Goal: Task Accomplishment & Management: Complete application form

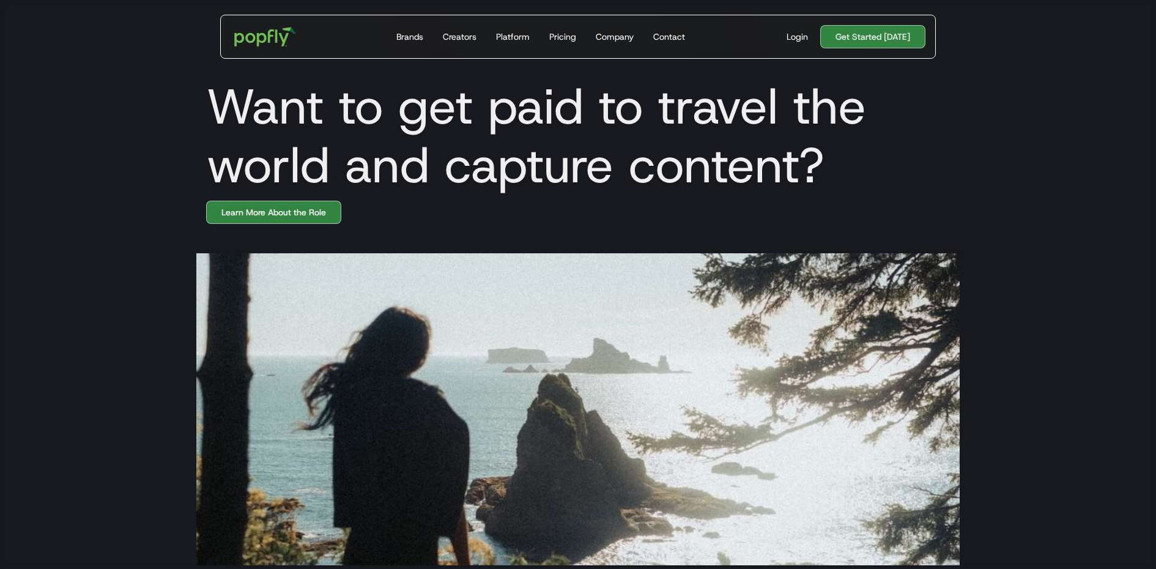
click at [264, 227] on section at bounding box center [578, 394] width 1156 height 341
click at [264, 220] on link "Learn More About the Role" at bounding box center [273, 212] width 135 height 23
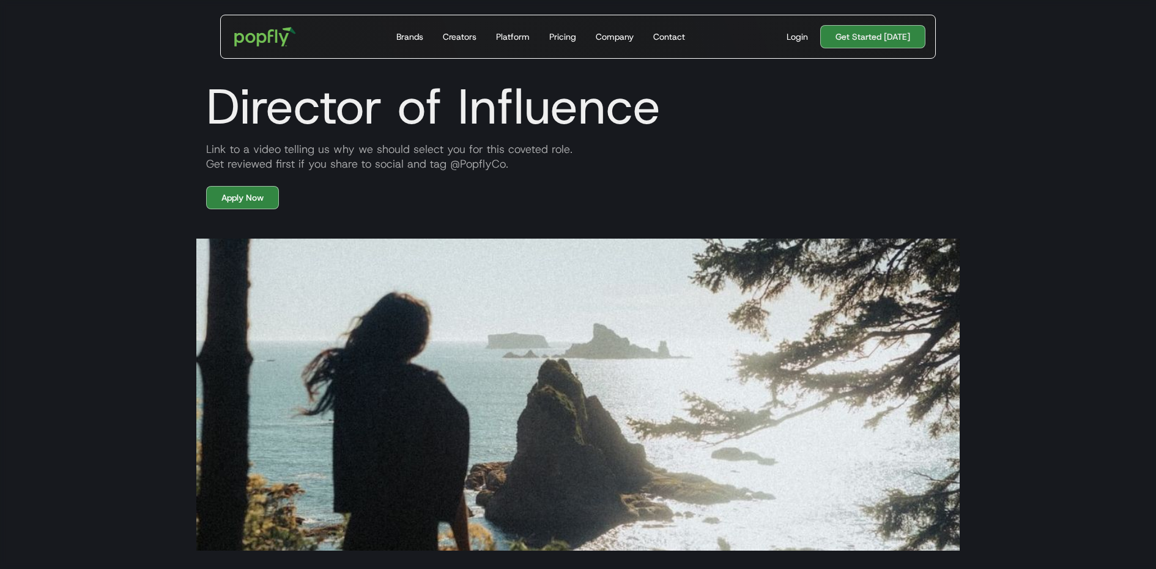
click at [141, 254] on section at bounding box center [578, 379] width 1156 height 341
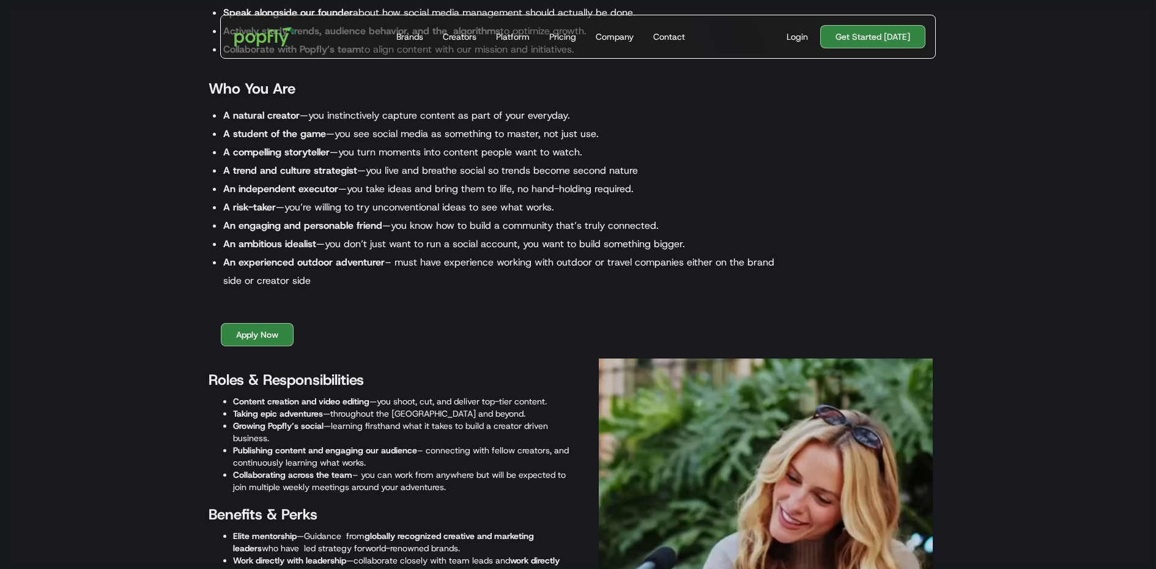
scroll to position [1041, 0]
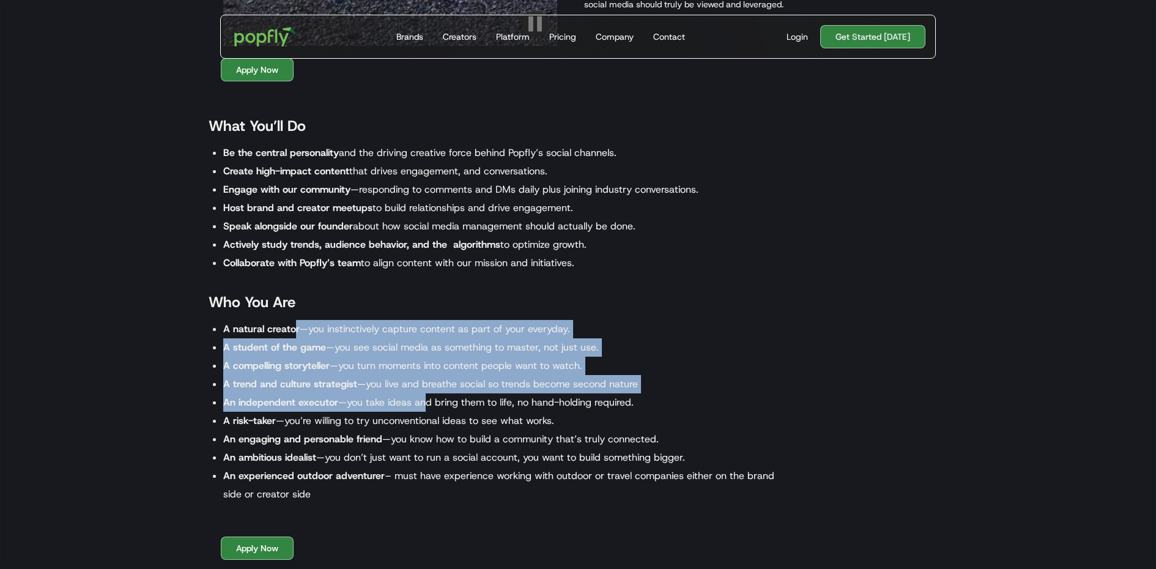
drag, startPoint x: 293, startPoint y: 320, endPoint x: 425, endPoint y: 400, distance: 154.2
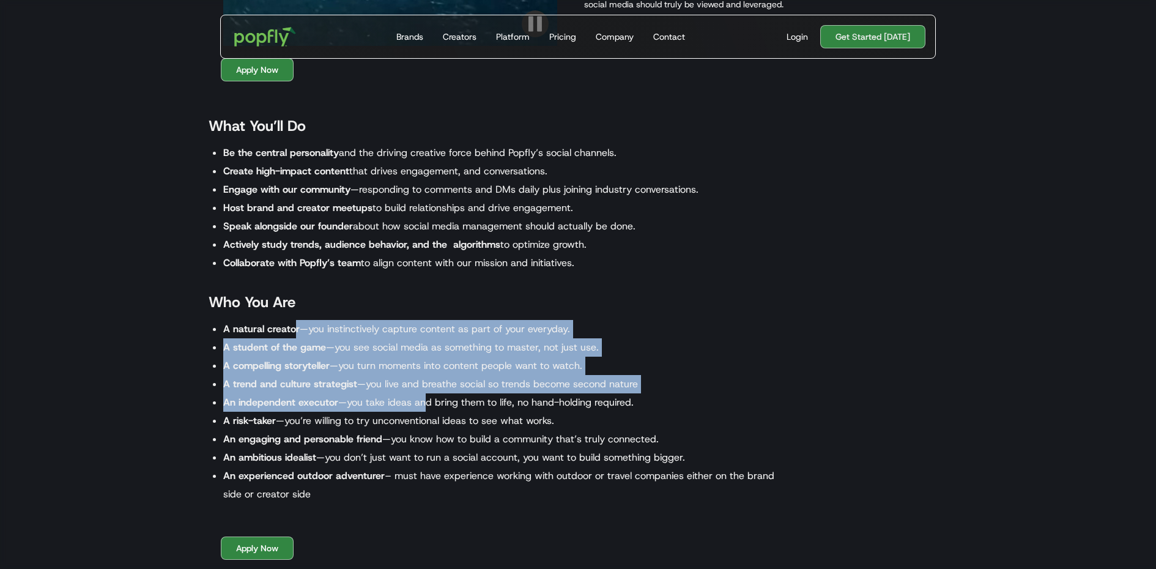
click at [425, 400] on ul "A natural creator —you instinctively capture content as part of your everyday. …" at bounding box center [496, 411] width 575 height 183
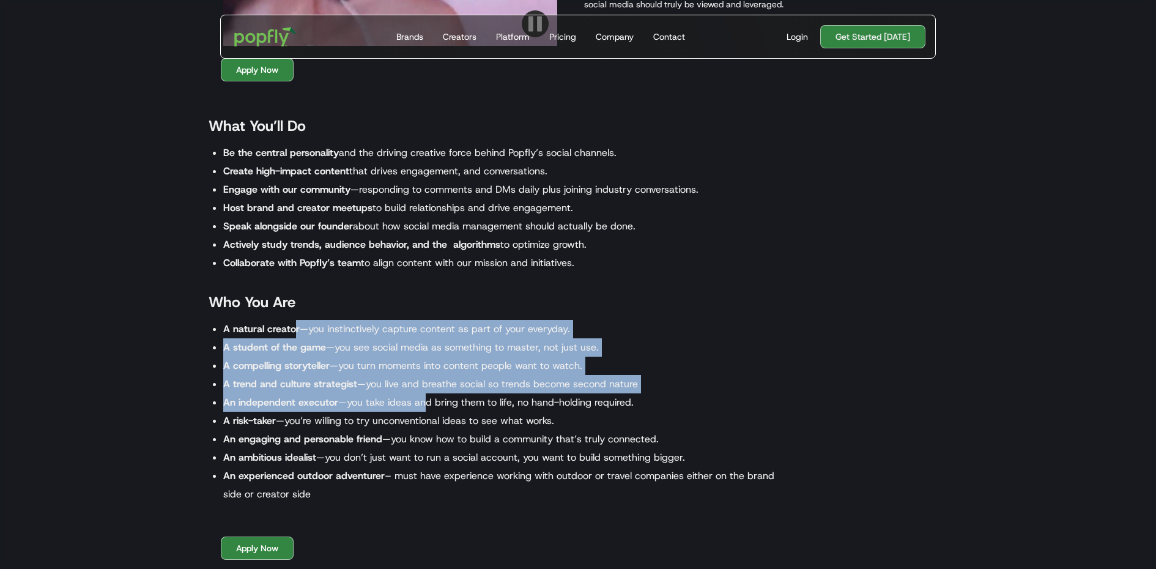
click at [425, 400] on li "An independent executor —you take ideas and bring them to life, no hand-holding…" at bounding box center [503, 402] width 560 height 18
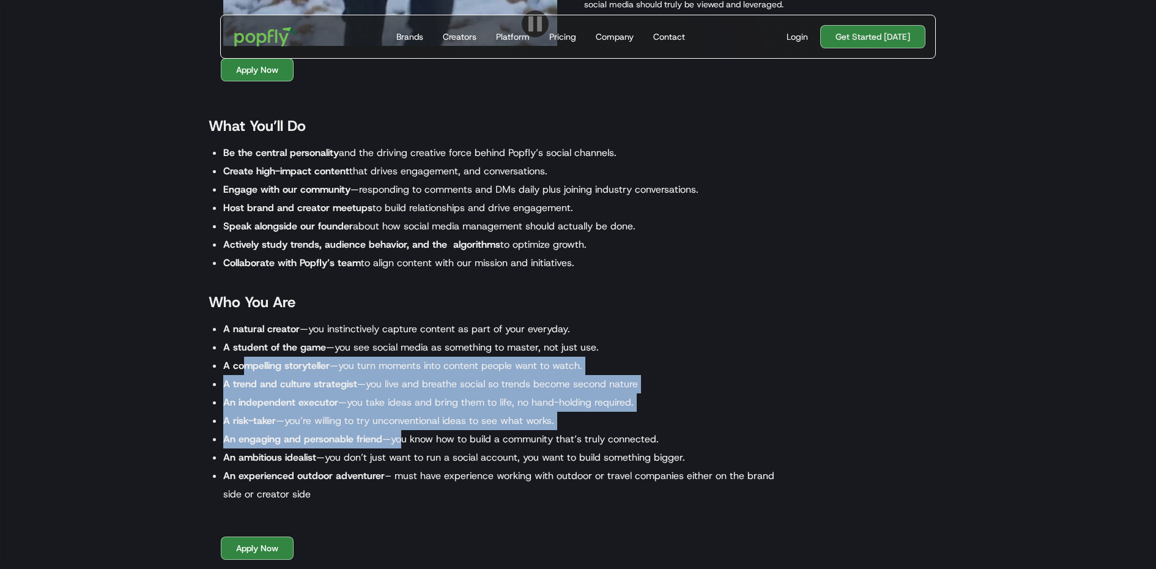
drag, startPoint x: 245, startPoint y: 360, endPoint x: 404, endPoint y: 436, distance: 176.2
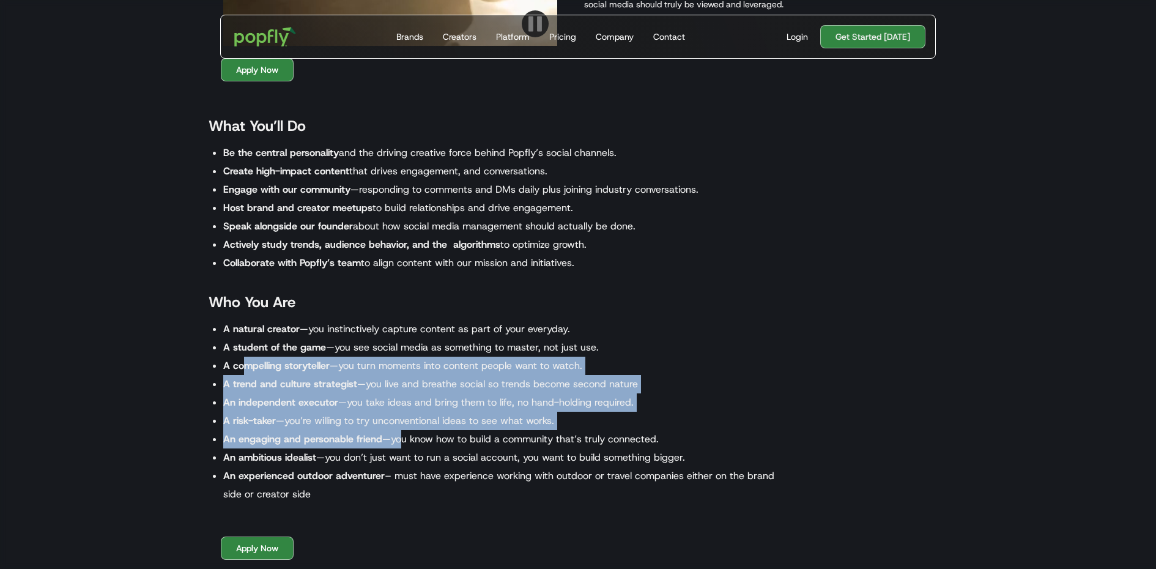
click at [404, 436] on ul "A natural creator —you instinctively capture content as part of your everyday. …" at bounding box center [496, 411] width 575 height 183
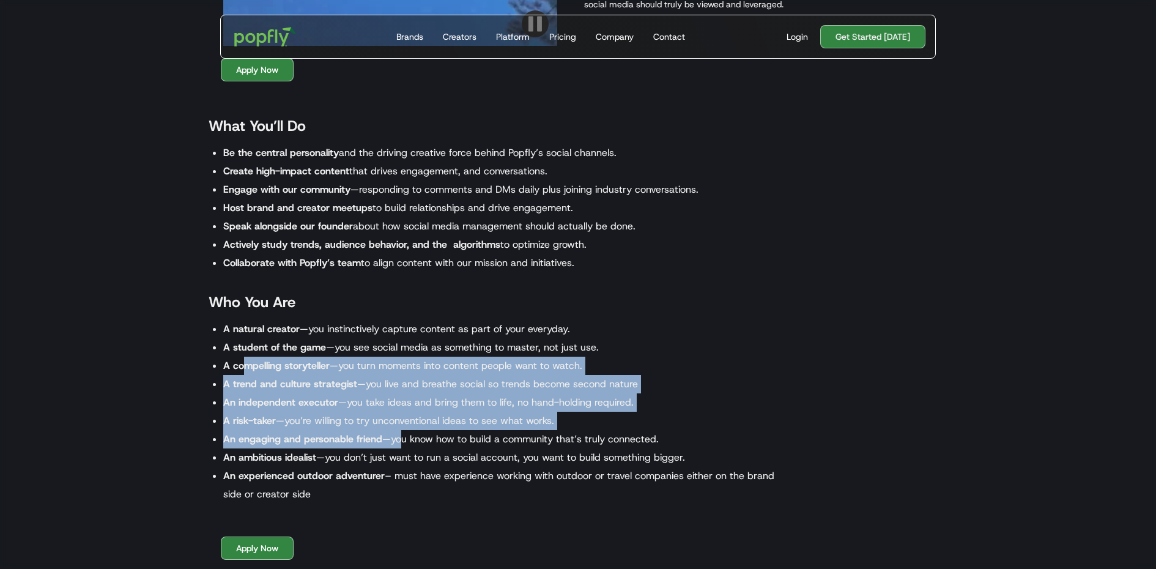
click at [404, 436] on li "An engaging and personable friend —you know how to build a community that’s tru…" at bounding box center [503, 439] width 560 height 18
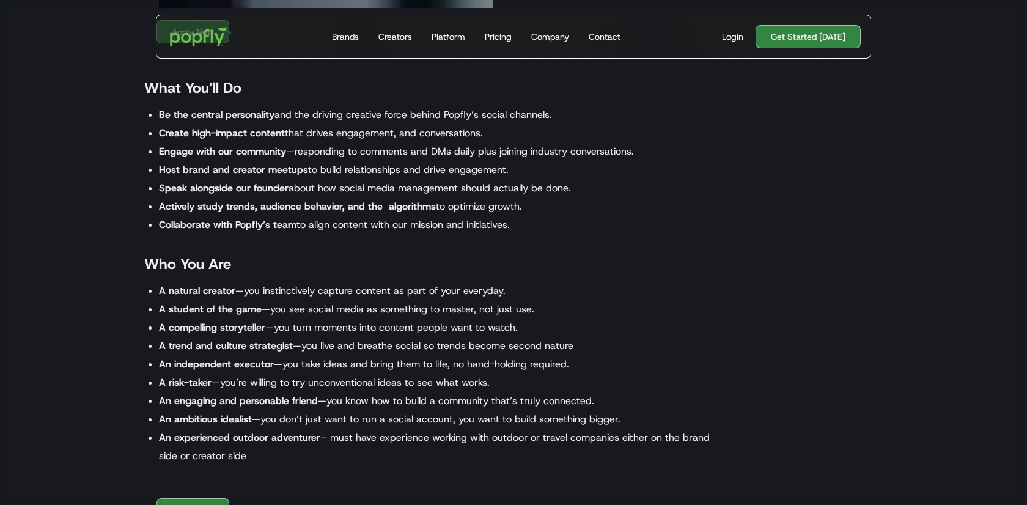
scroll to position [1058, 0]
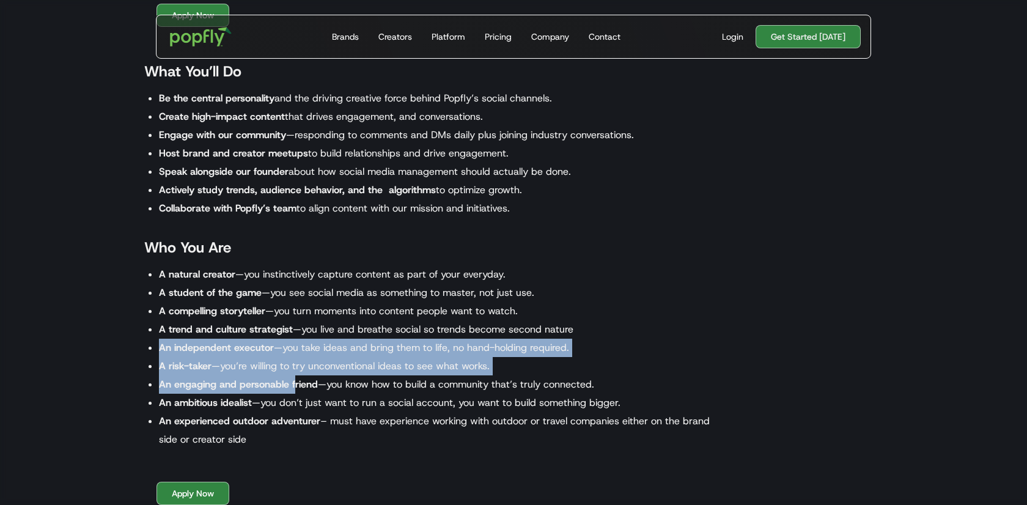
drag, startPoint x: 138, startPoint y: 340, endPoint x: 297, endPoint y: 378, distance: 162.9
click at [297, 378] on div "‍ What You’ll Do Be the central personality and the driving creative force behi…" at bounding box center [425, 254] width 587 height 455
click at [297, 378] on strong "An engaging and personable friend" at bounding box center [238, 384] width 159 height 13
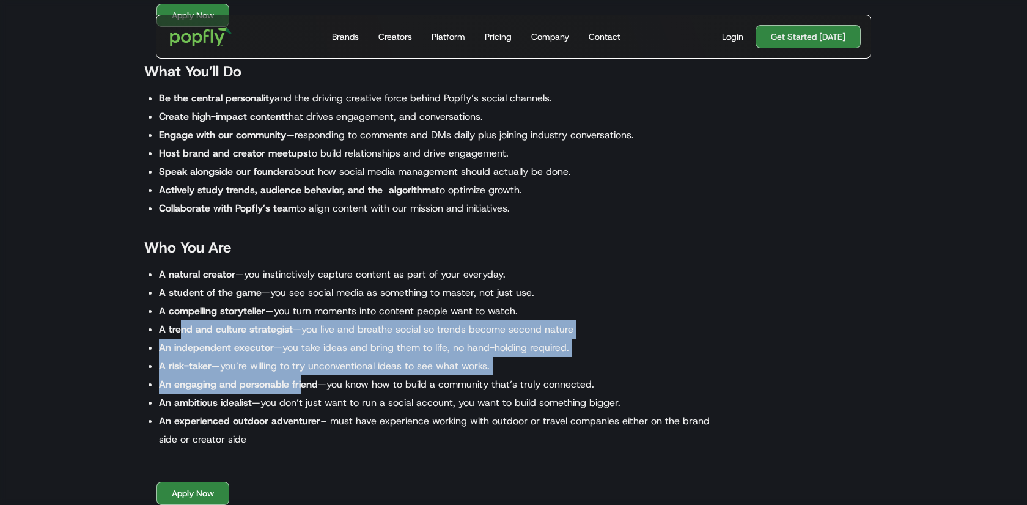
drag, startPoint x: 188, startPoint y: 330, endPoint x: 302, endPoint y: 391, distance: 129.4
click at [302, 390] on ul "A natural creator —you instinctively capture content as part of your everyday. …" at bounding box center [431, 356] width 575 height 183
click at [302, 391] on li "An engaging and personable friend —you know how to build a community that’s tru…" at bounding box center [439, 384] width 560 height 18
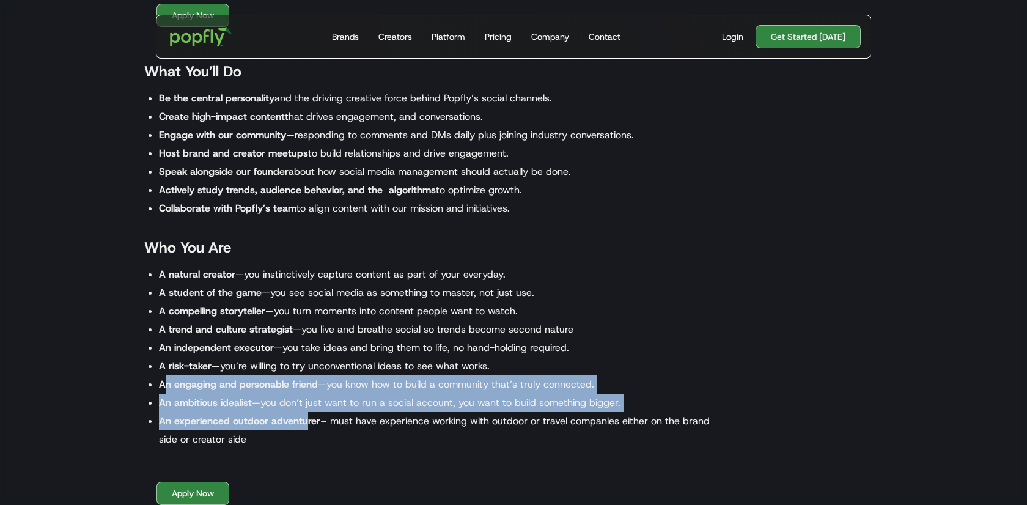
drag, startPoint x: 182, startPoint y: 387, endPoint x: 304, endPoint y: 412, distance: 124.2
click at [304, 412] on ul "A natural creator —you instinctively capture content as part of your everyday. …" at bounding box center [431, 356] width 575 height 183
click at [304, 412] on li "An experienced outdoor adventurer – must have experience working with outdoor o…" at bounding box center [439, 430] width 560 height 37
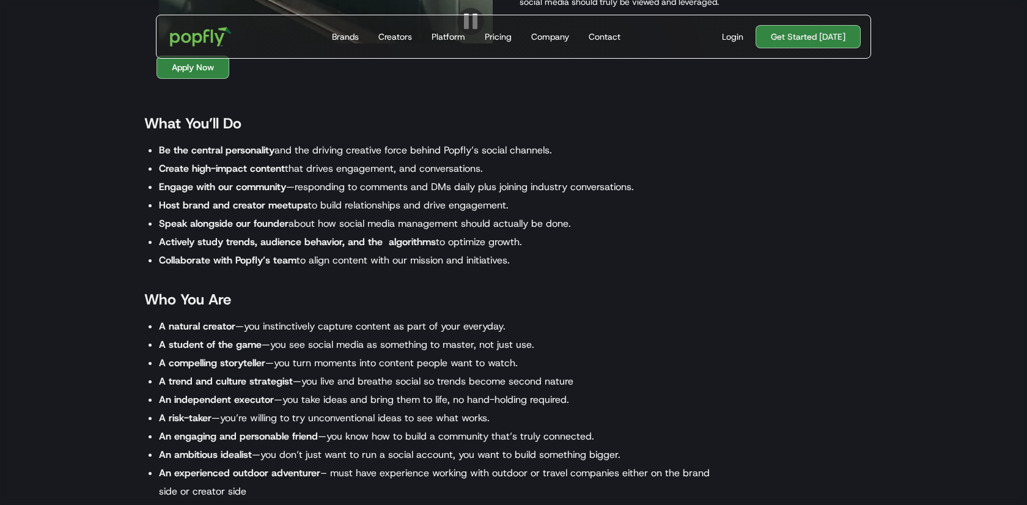
scroll to position [989, 0]
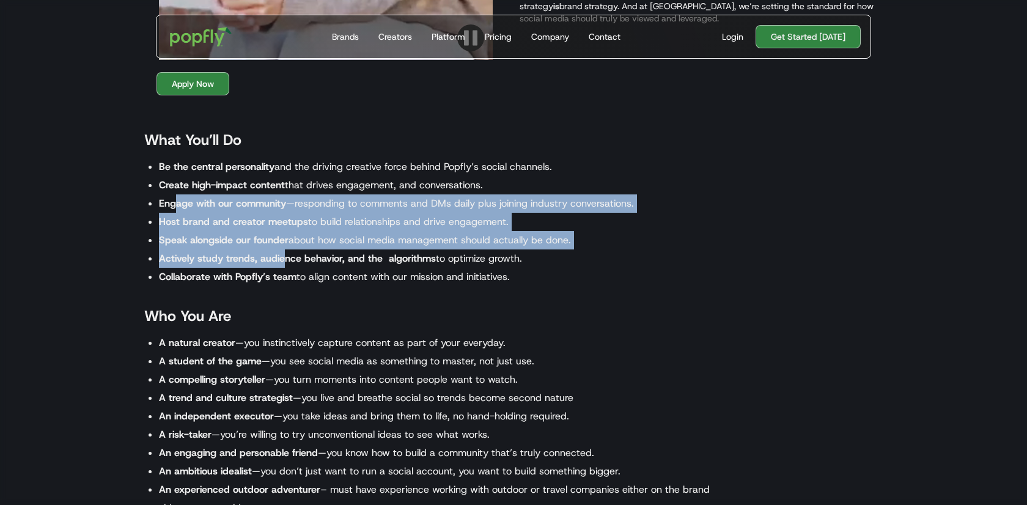
drag, startPoint x: 177, startPoint y: 194, endPoint x: 287, endPoint y: 262, distance: 129.8
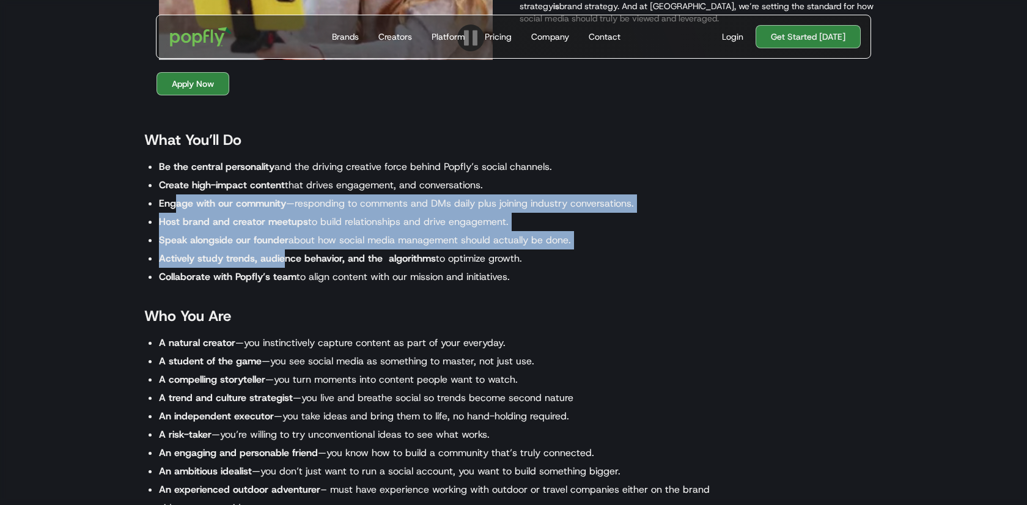
click at [287, 262] on ul "Be the central personality and the driving creative force behind Popfly’s socia…" at bounding box center [431, 222] width 575 height 128
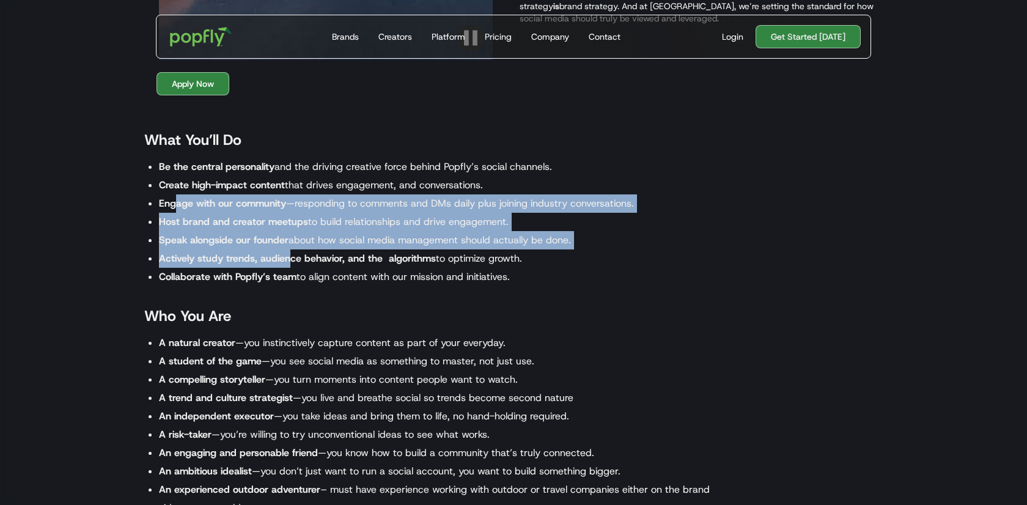
click at [287, 262] on strong "Actively study trends, audience behavior, and the algorithms" at bounding box center [297, 258] width 277 height 13
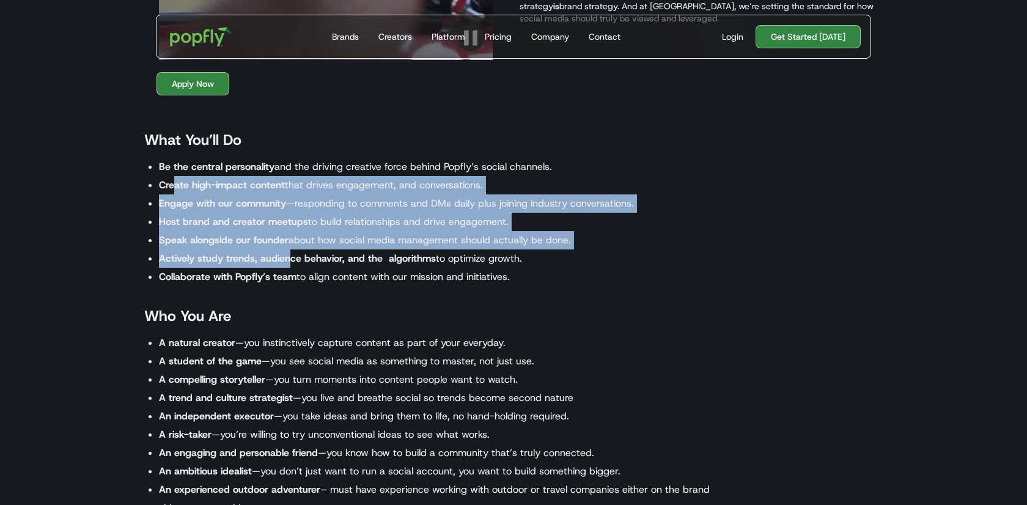
drag, startPoint x: 174, startPoint y: 193, endPoint x: 290, endPoint y: 254, distance: 131.8
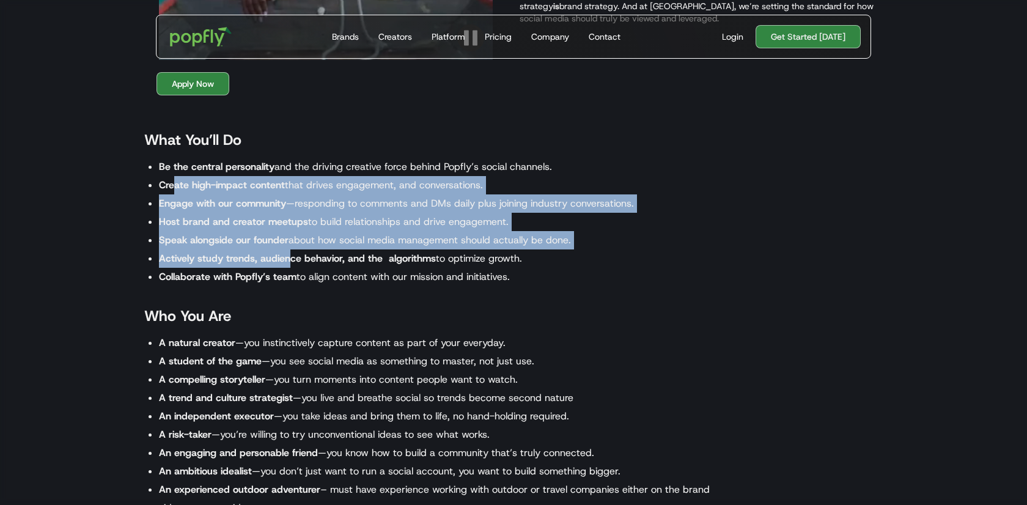
click at [290, 254] on ul "Be the central personality and the driving creative force behind Popfly’s socia…" at bounding box center [431, 222] width 575 height 128
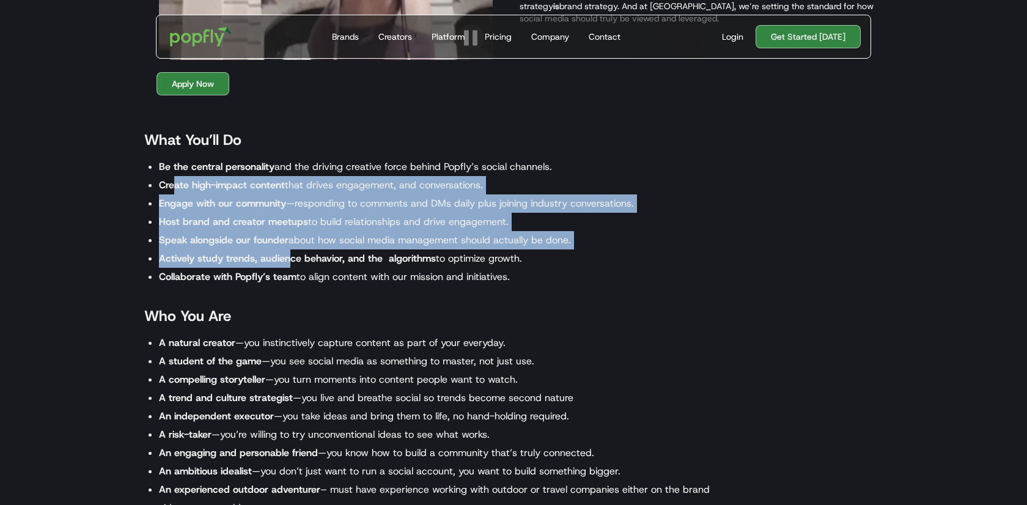
click at [290, 254] on strong "Actively study trends, audience behavior, and the algorithms" at bounding box center [297, 258] width 277 height 13
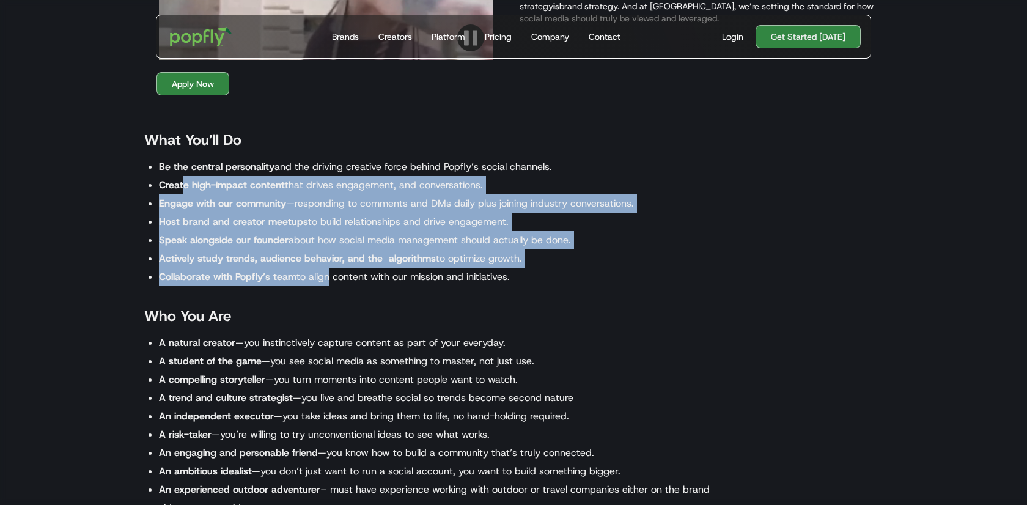
drag, startPoint x: 184, startPoint y: 185, endPoint x: 328, endPoint y: 272, distance: 167.6
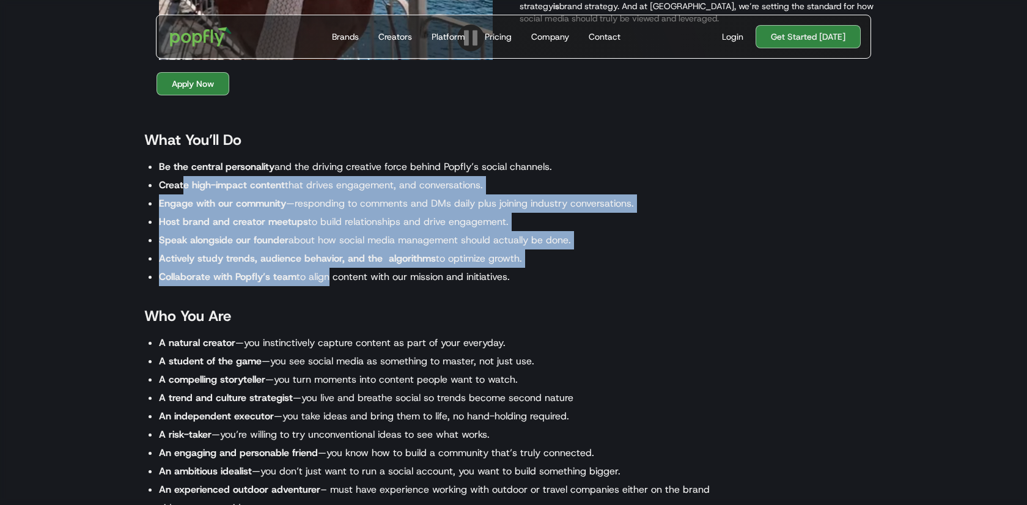
click at [328, 272] on ul "Be the central personality and the driving creative force behind Popfly’s socia…" at bounding box center [431, 222] width 575 height 128
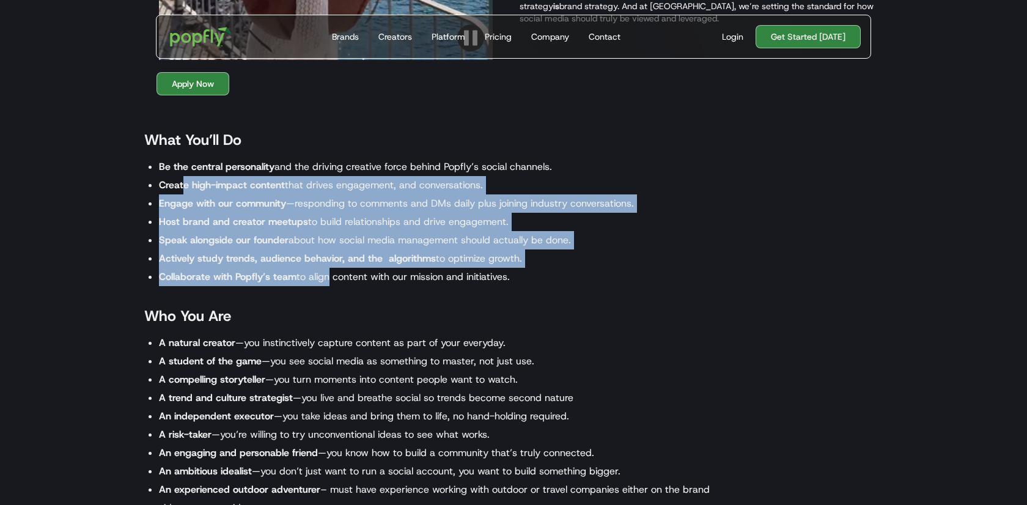
click at [328, 272] on li "Collaborate with Popfly’s team to align content with our mission and initiative…" at bounding box center [439, 277] width 560 height 18
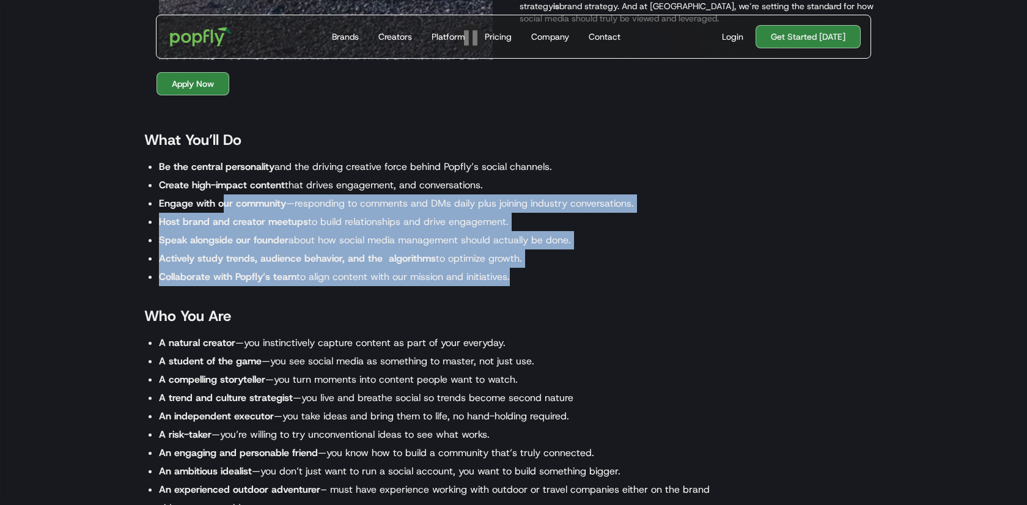
drag, startPoint x: 222, startPoint y: 195, endPoint x: 282, endPoint y: 293, distance: 114.7
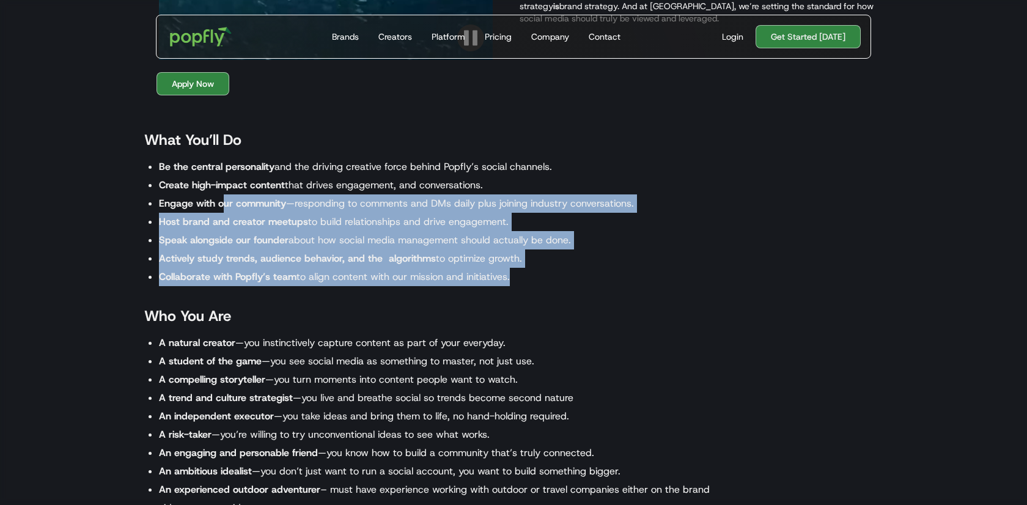
click at [282, 293] on div "‍ What You’ll Do Be the central personality and the driving creative force behi…" at bounding box center [425, 322] width 587 height 455
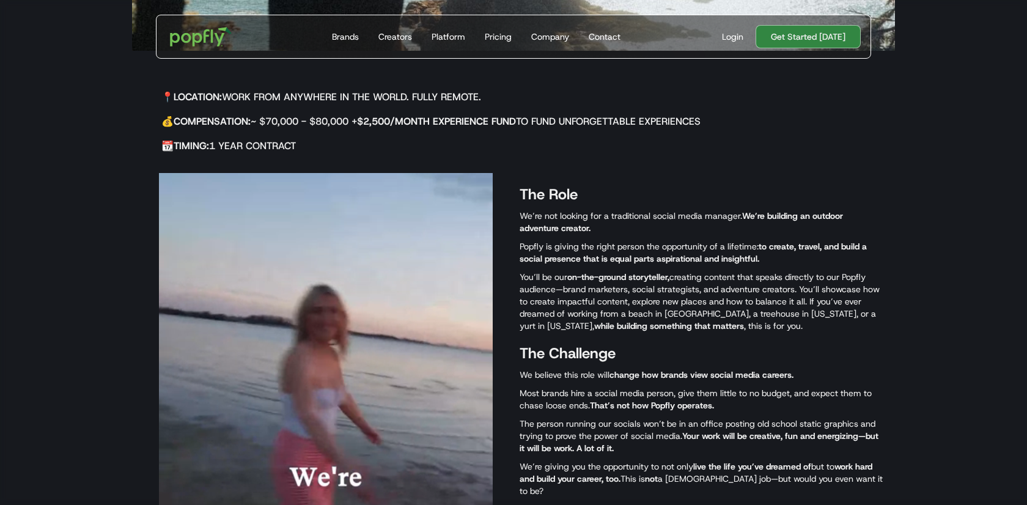
scroll to position [469, 0]
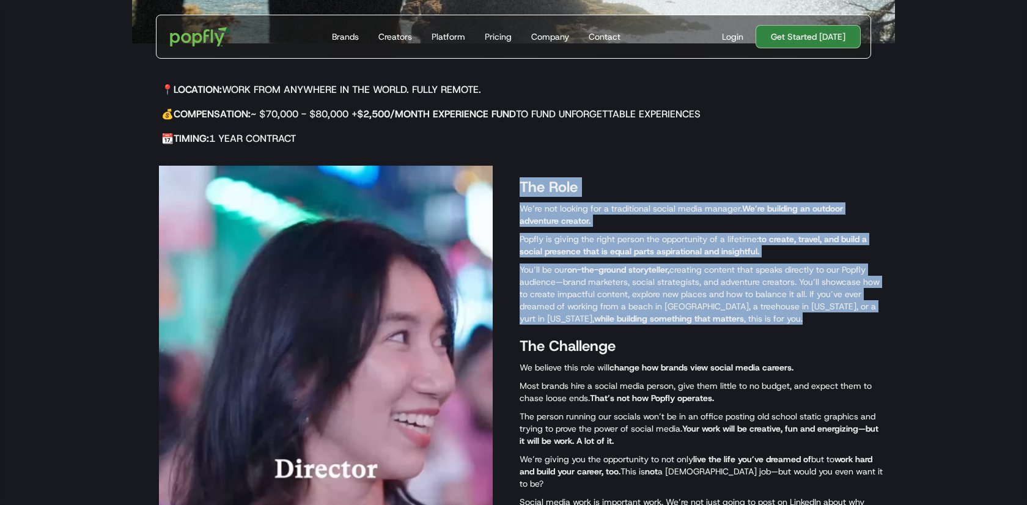
drag, startPoint x: 510, startPoint y: 227, endPoint x: 619, endPoint y: 324, distance: 146.0
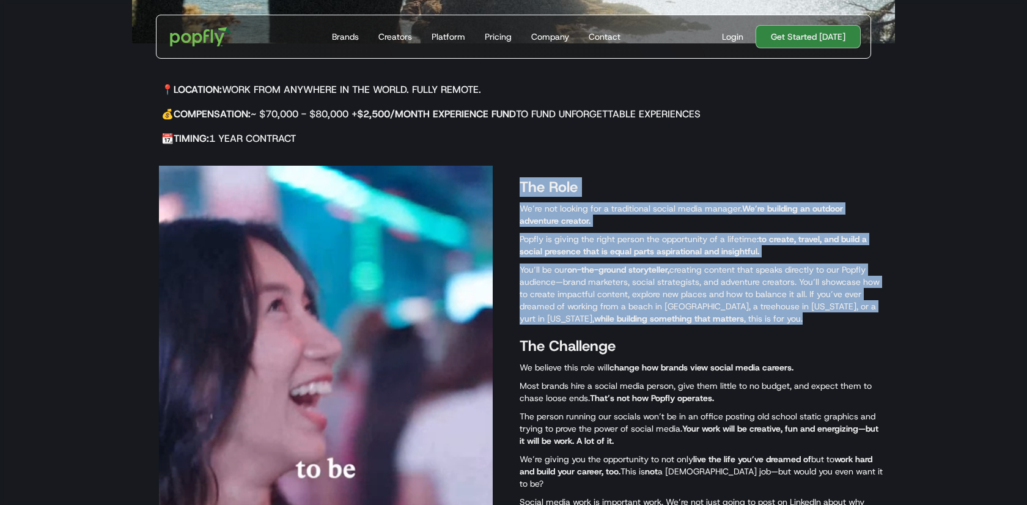
click at [619, 324] on div "The Role We’re not looking for a traditional social media manager. We’re buildi…" at bounding box center [513, 372] width 763 height 439
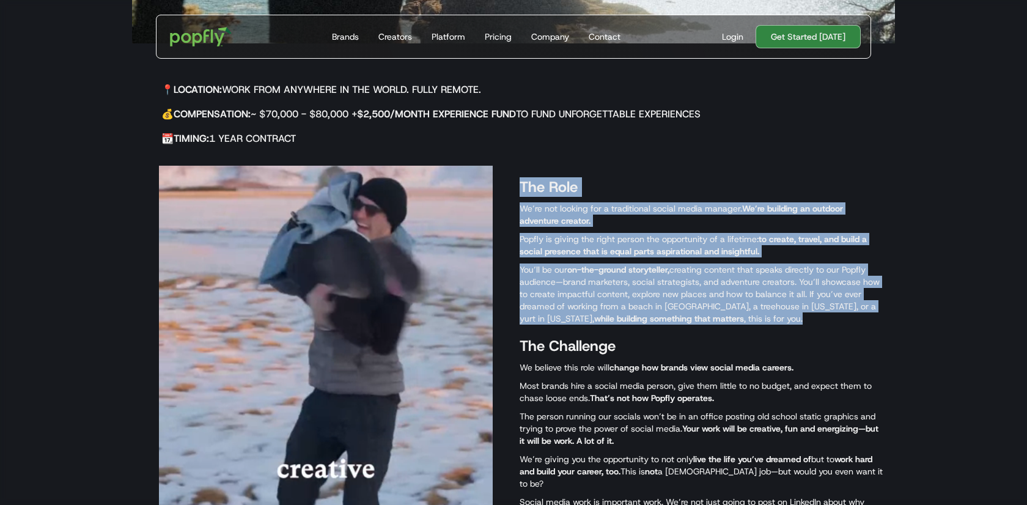
click at [619, 324] on div "The Role We’re not looking for a traditional social media manager. We’re buildi…" at bounding box center [701, 373] width 363 height 415
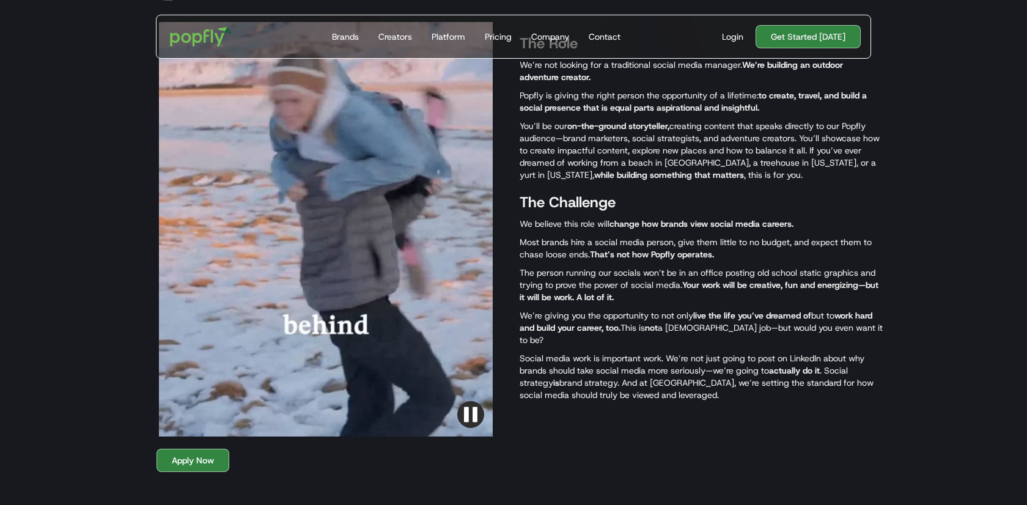
scroll to position [618, 0]
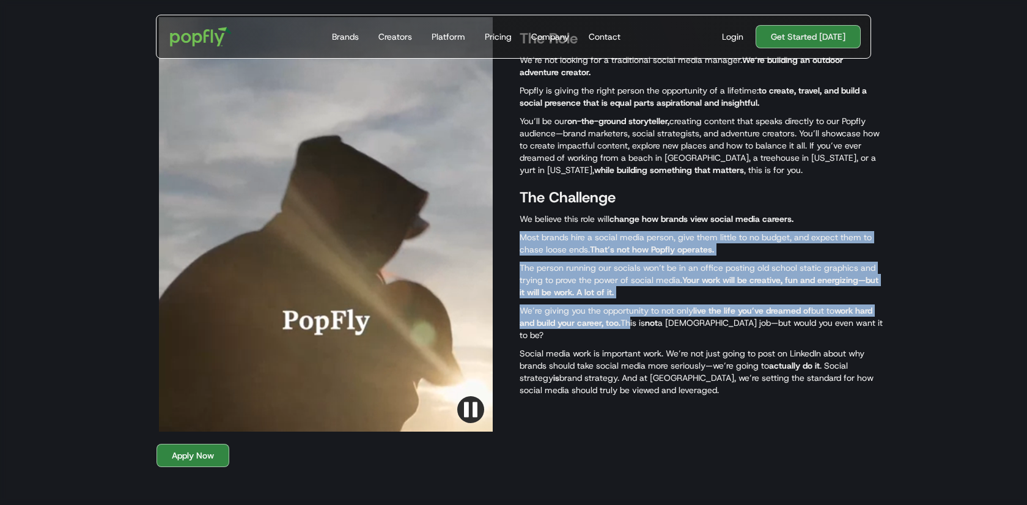
drag, startPoint x: 531, startPoint y: 227, endPoint x: 649, endPoint y: 333, distance: 158.5
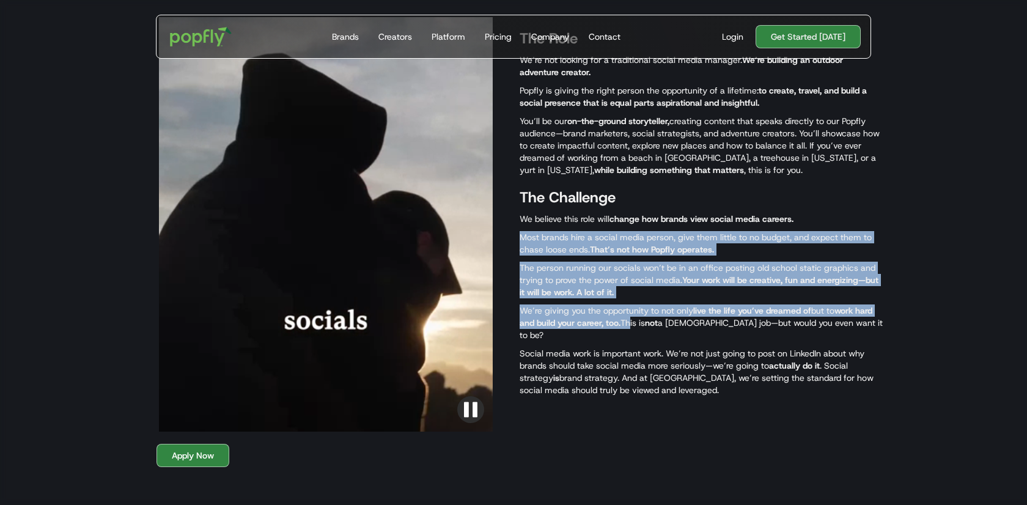
click at [650, 331] on div "The Role We’re not looking for a traditional social media manager. We’re buildi…" at bounding box center [701, 224] width 363 height 415
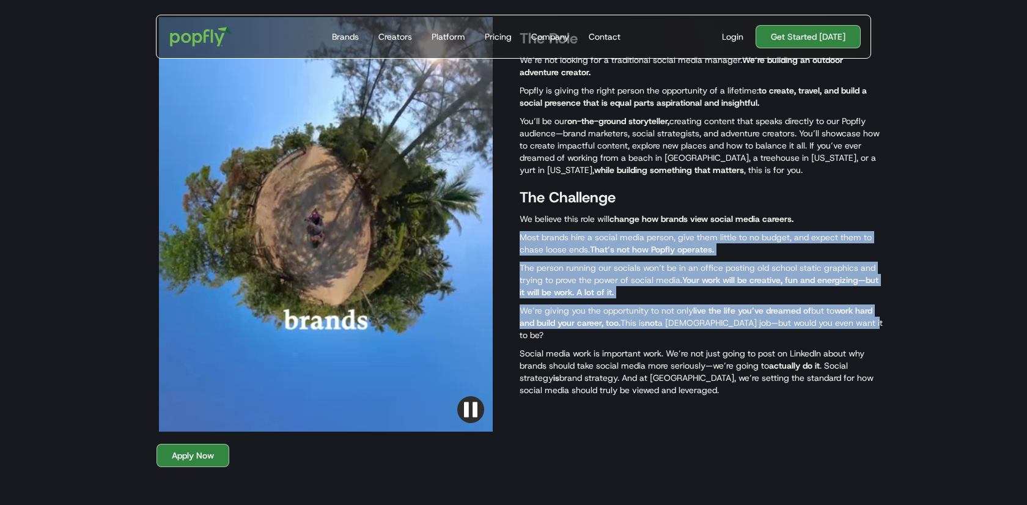
click at [649, 334] on p "We’re giving you the opportunity to not only live the life you’ve dreamed of bu…" at bounding box center [701, 323] width 363 height 37
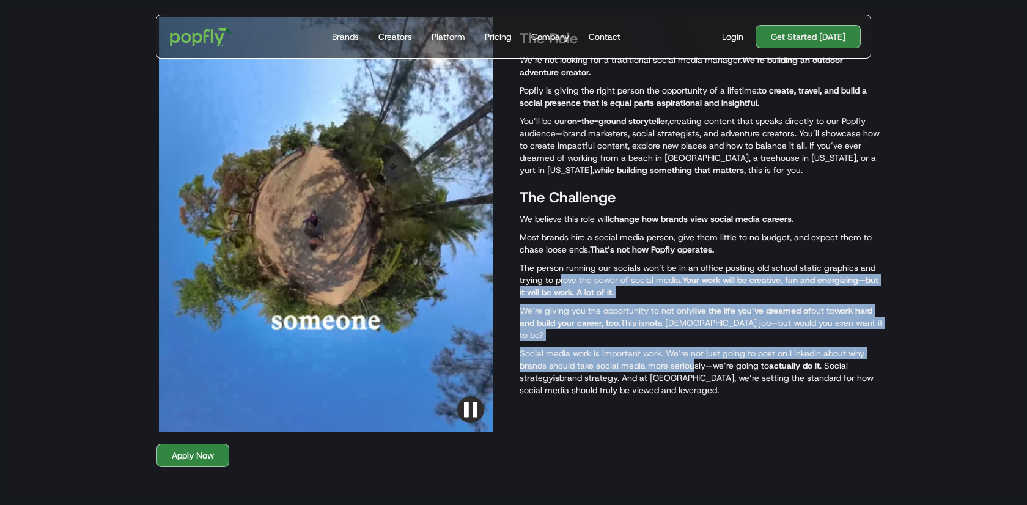
drag, startPoint x: 558, startPoint y: 284, endPoint x: 698, endPoint y: 369, distance: 163.3
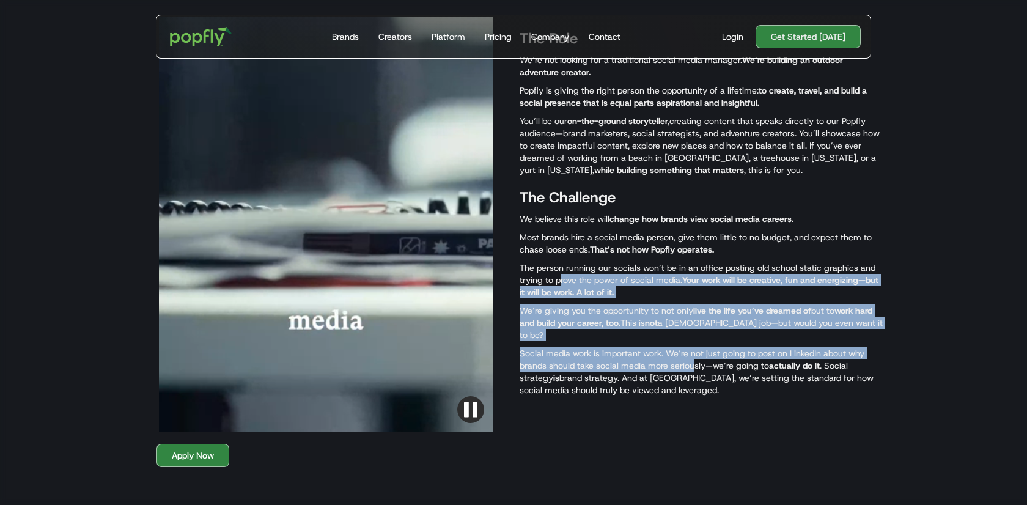
click at [698, 368] on div "The Role We’re not looking for a traditional social media manager. We’re buildi…" at bounding box center [701, 224] width 363 height 415
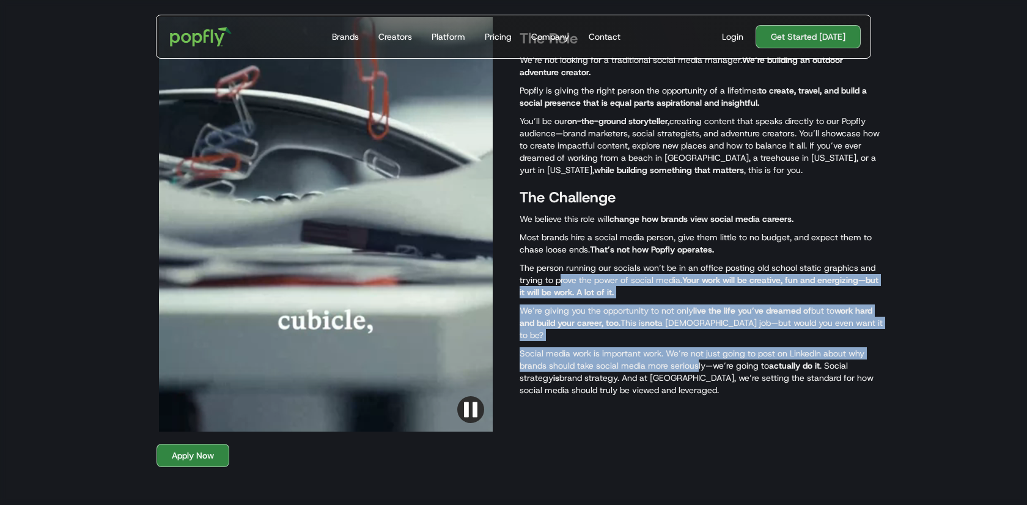
click at [698, 369] on p "Social media work is important work. We’re not just going to post on LinkedIn a…" at bounding box center [701, 371] width 363 height 49
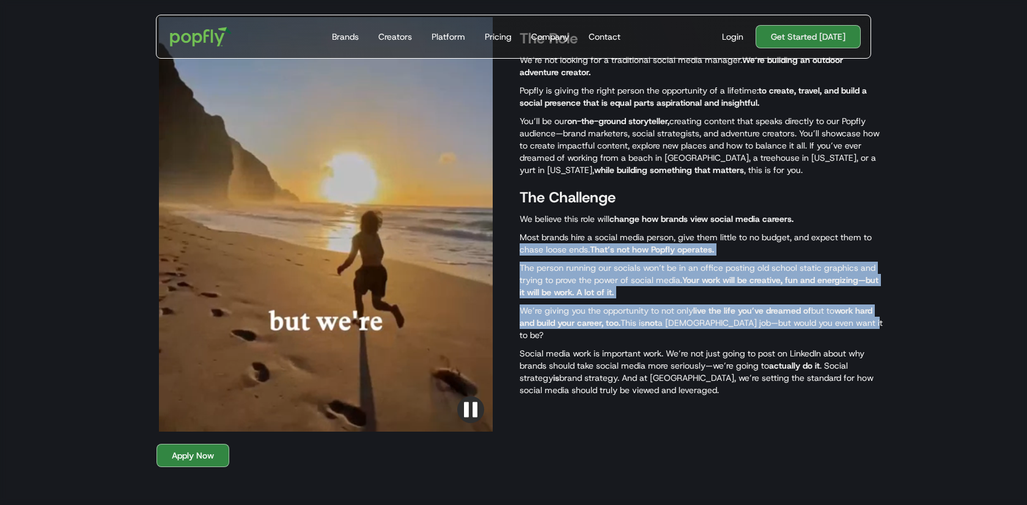
drag, startPoint x: 514, startPoint y: 250, endPoint x: 615, endPoint y: 333, distance: 131.2
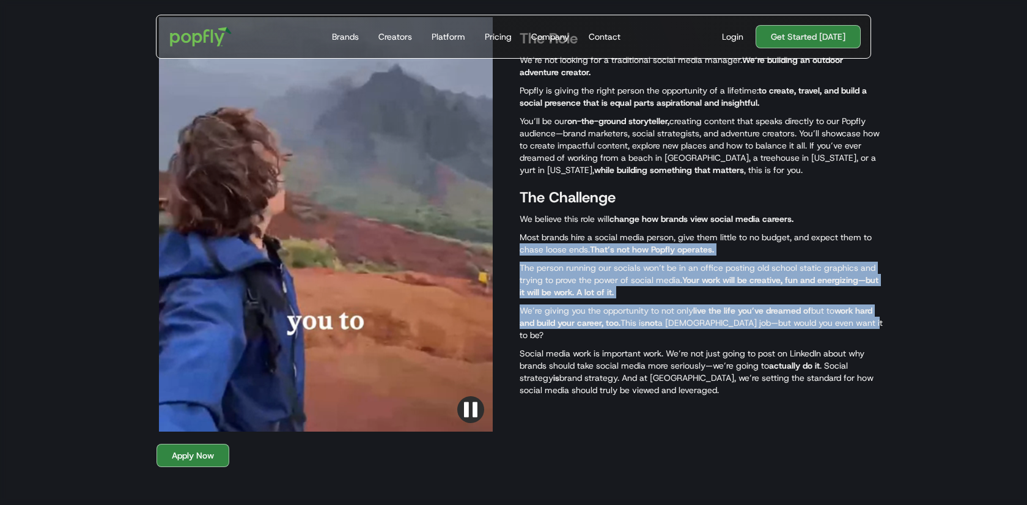
click at [615, 333] on div "The Role We’re not looking for a traditional social media manager. We’re buildi…" at bounding box center [513, 224] width 763 height 439
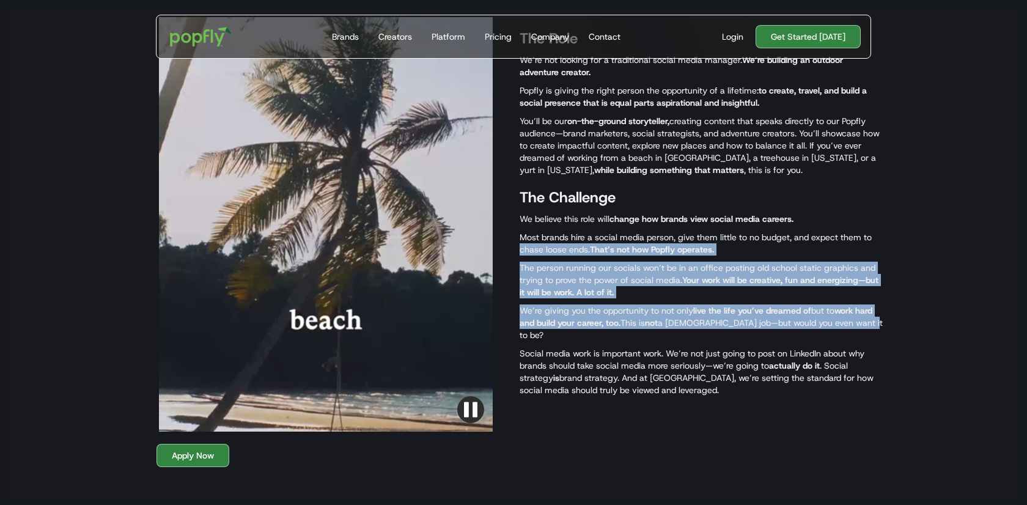
click at [615, 333] on p "We’re giving you the opportunity to not only live the life you’ve dreamed of bu…" at bounding box center [701, 323] width 363 height 37
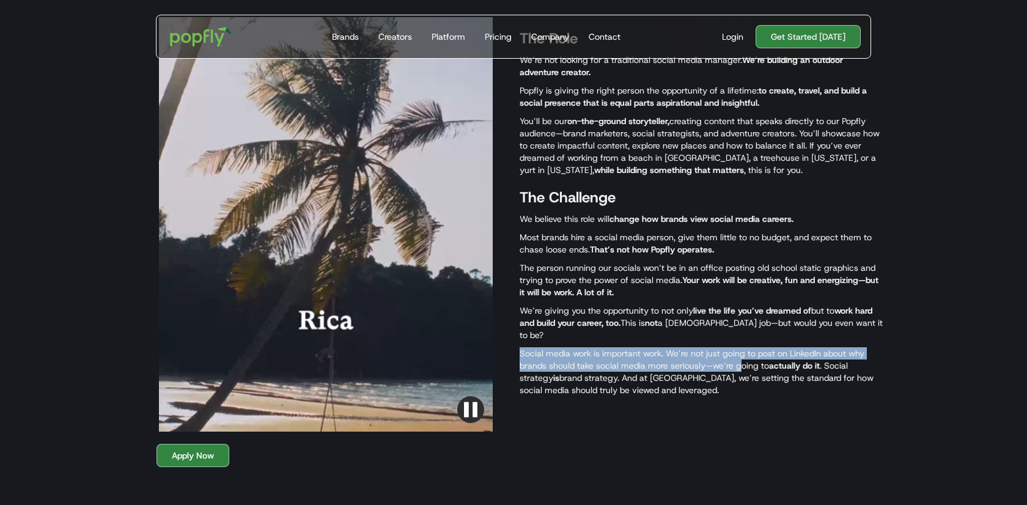
drag, startPoint x: 553, startPoint y: 341, endPoint x: 743, endPoint y: 367, distance: 192.0
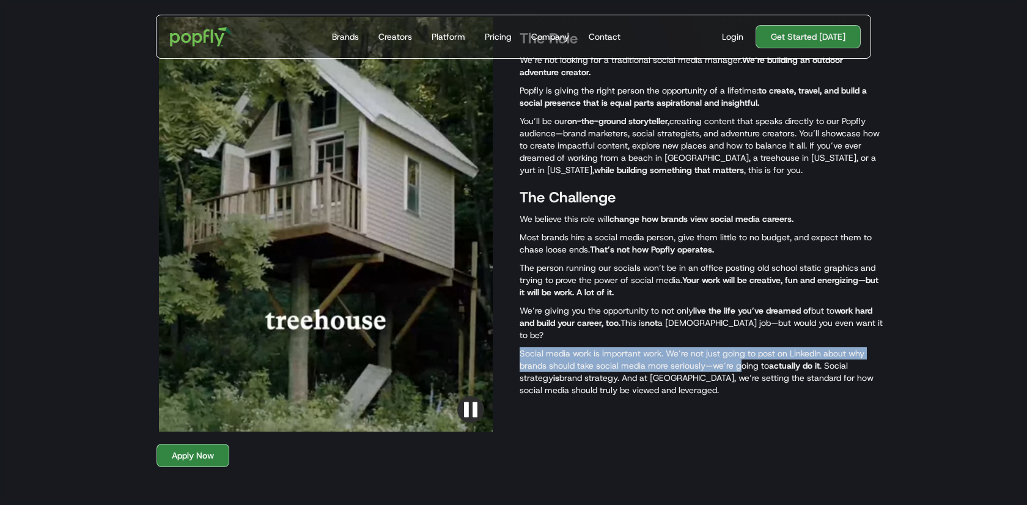
click at [743, 367] on div "The Role We’re not looking for a traditional social media manager. We’re buildi…" at bounding box center [701, 224] width 363 height 415
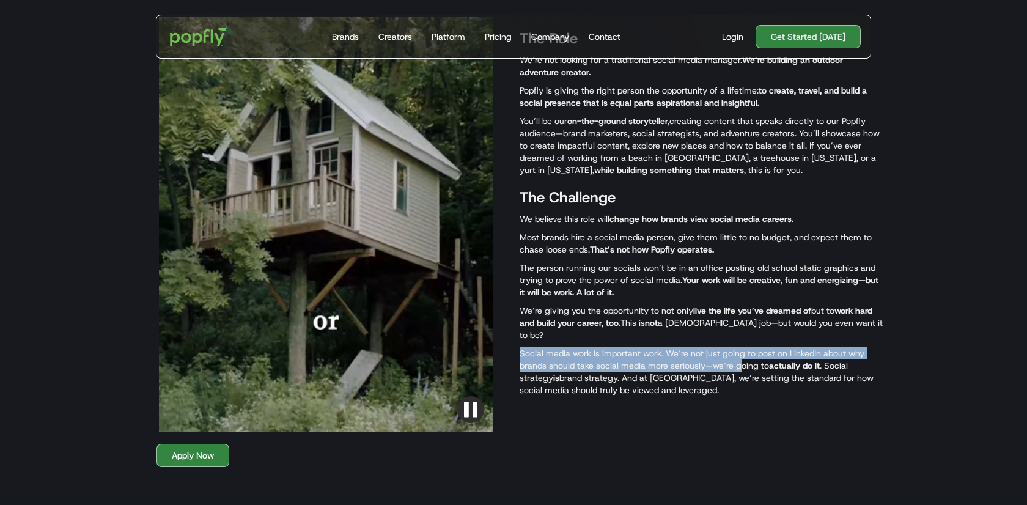
click at [743, 367] on p "Social media work is important work. We’re not just going to post on LinkedIn a…" at bounding box center [701, 371] width 363 height 49
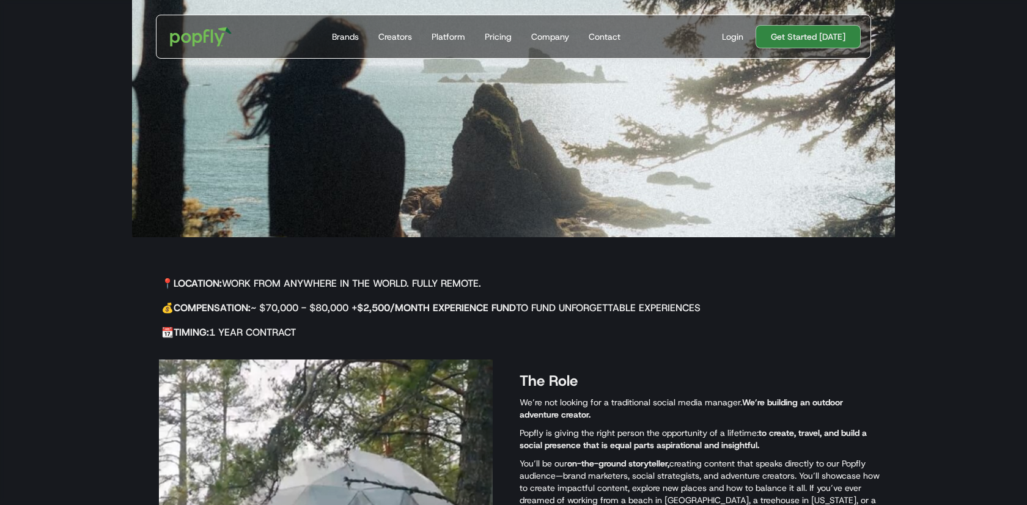
scroll to position [0, 0]
